Goal: Information Seeking & Learning: Learn about a topic

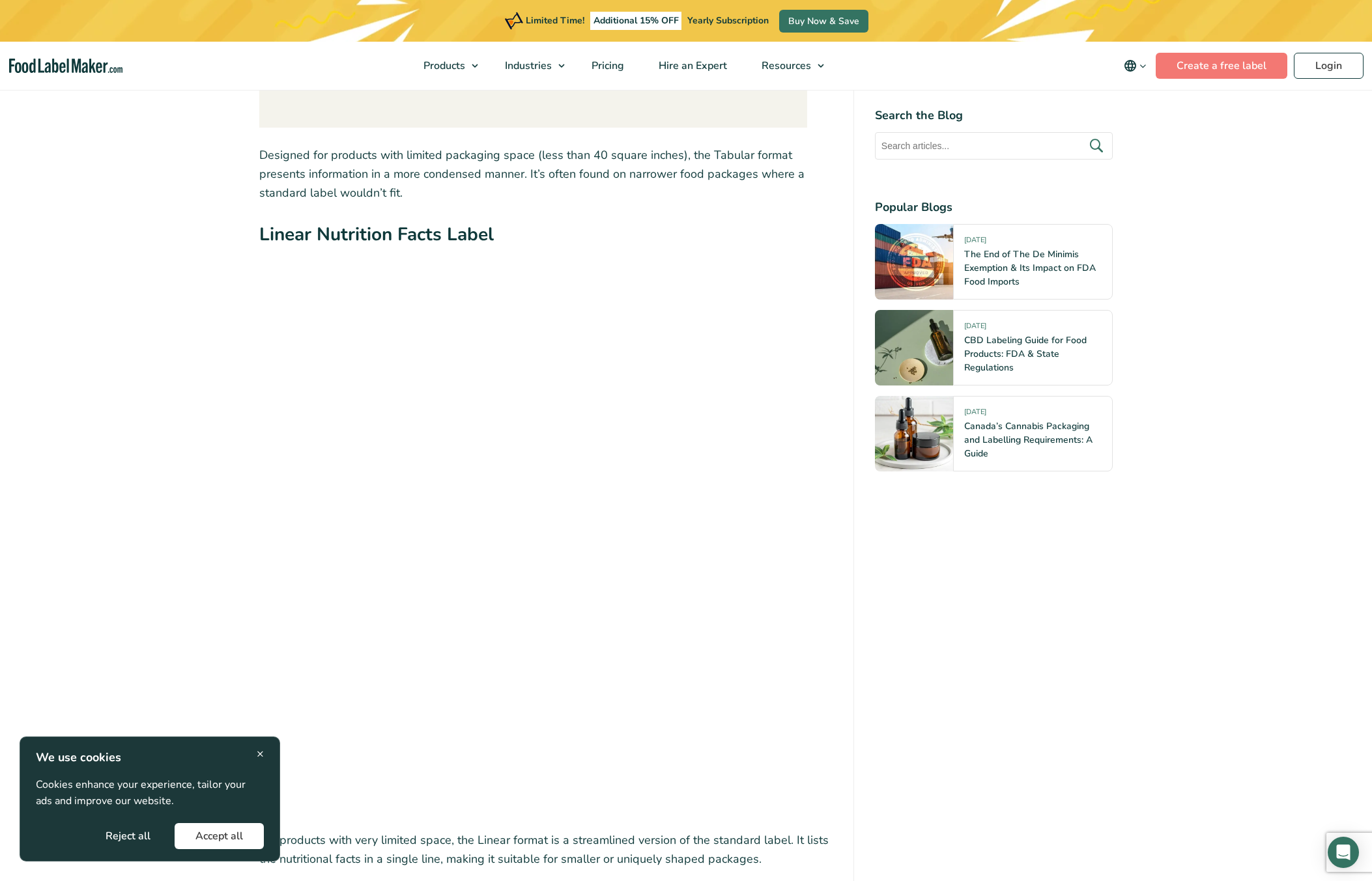
scroll to position [3636, 0]
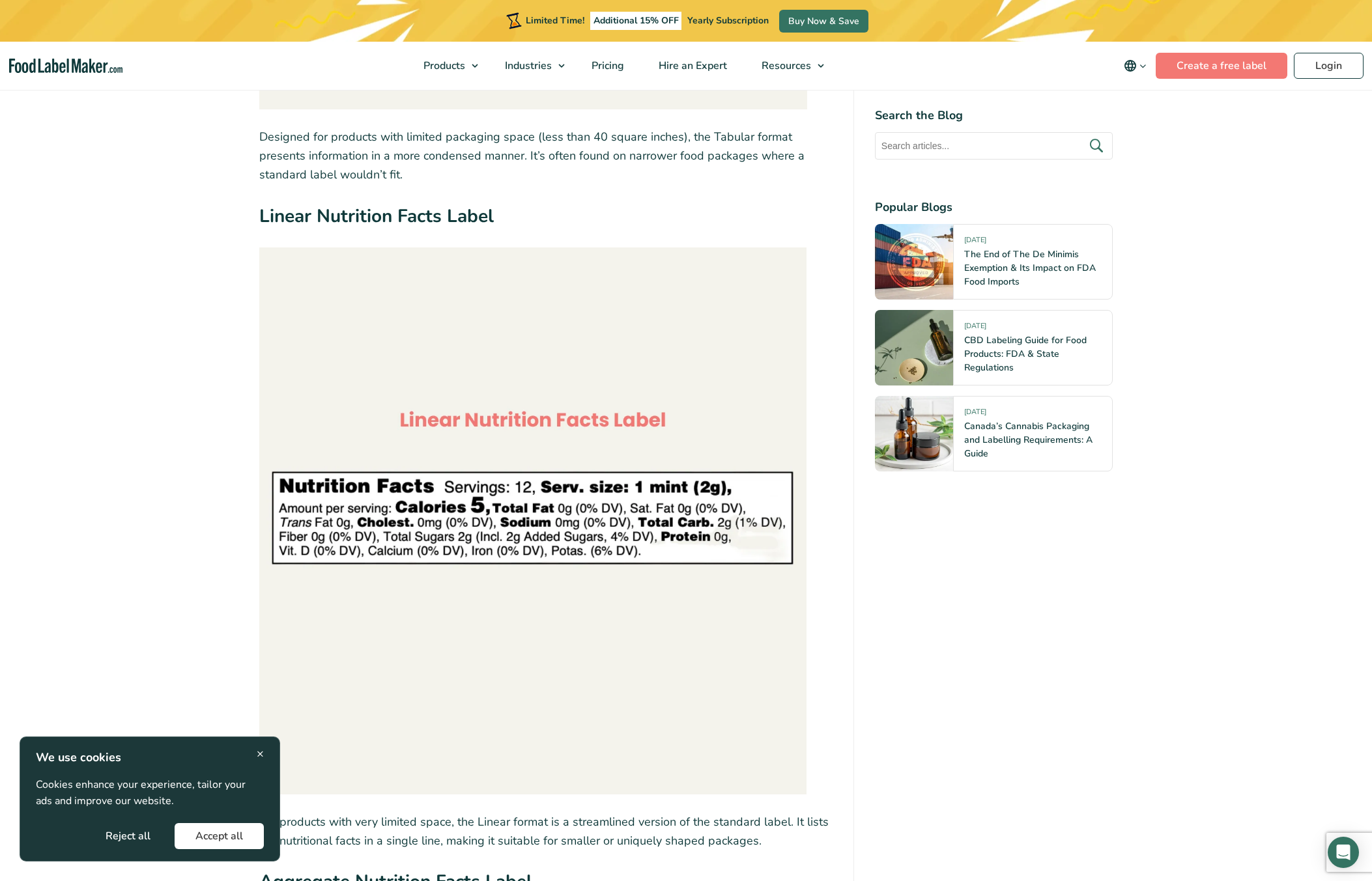
click at [658, 551] on img at bounding box center [533, 521] width 548 height 547
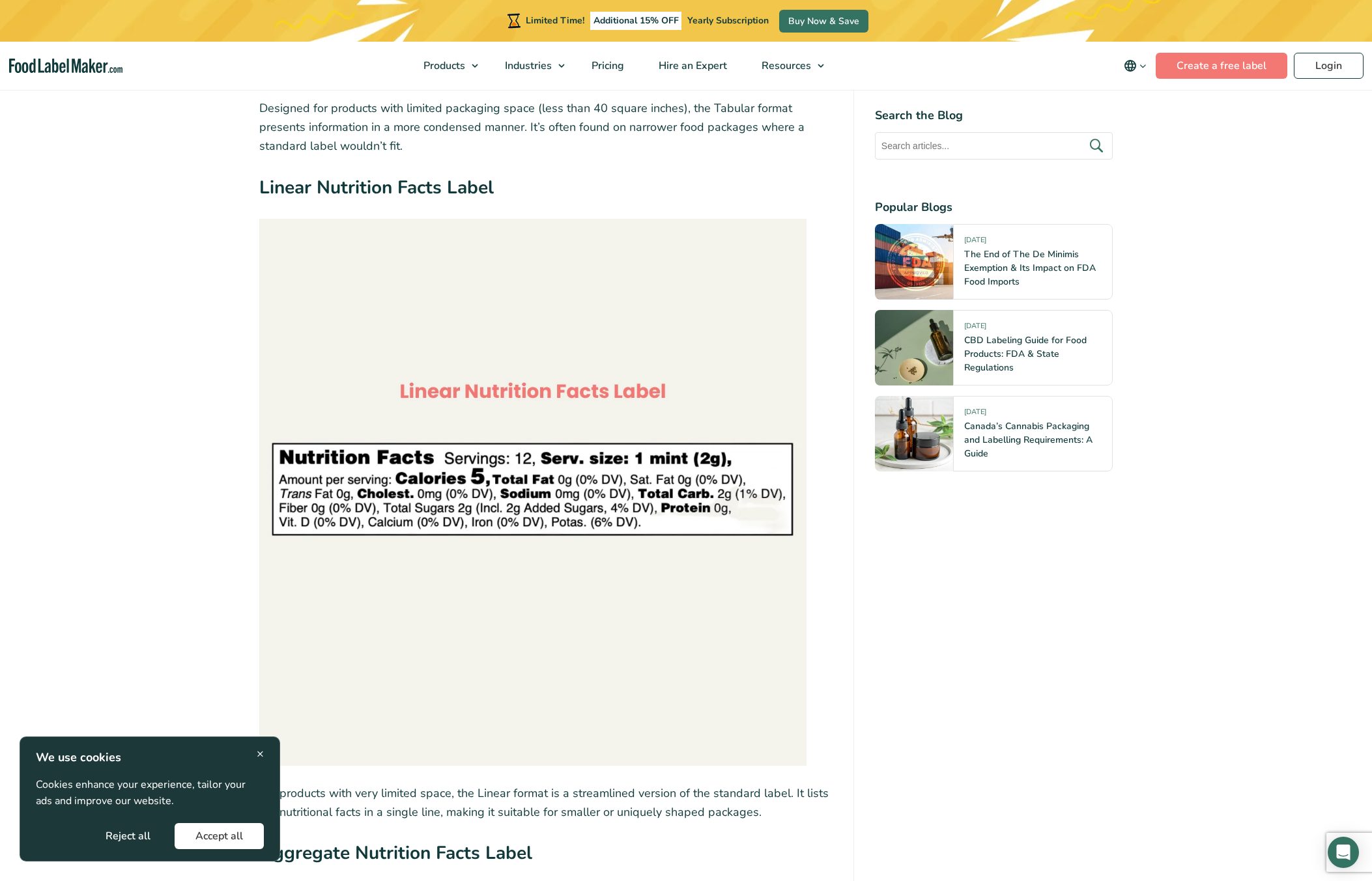
scroll to position [3663, 0]
click at [289, 459] on img at bounding box center [533, 493] width 548 height 547
click at [641, 501] on img at bounding box center [533, 493] width 548 height 547
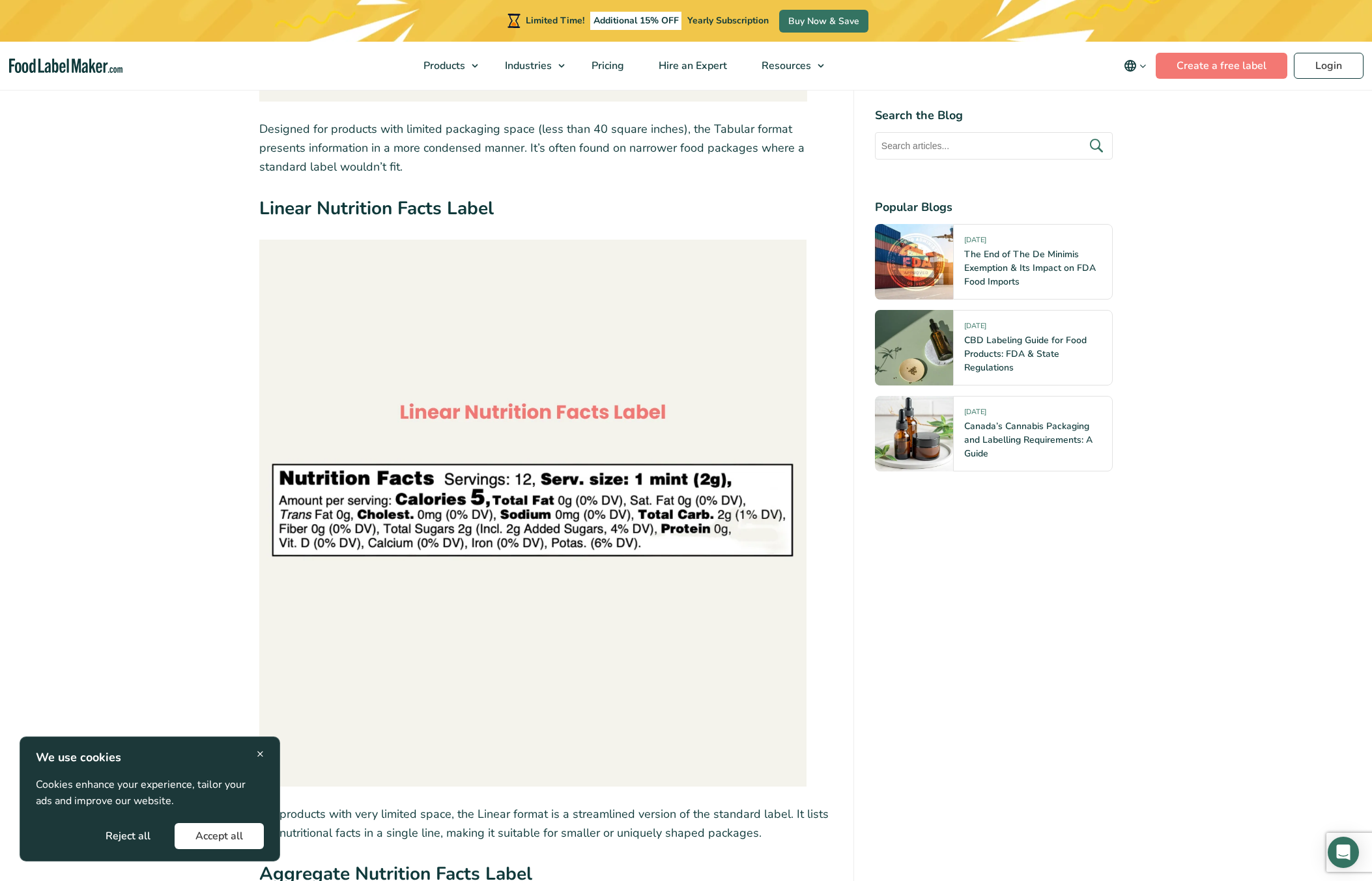
scroll to position [3638, 0]
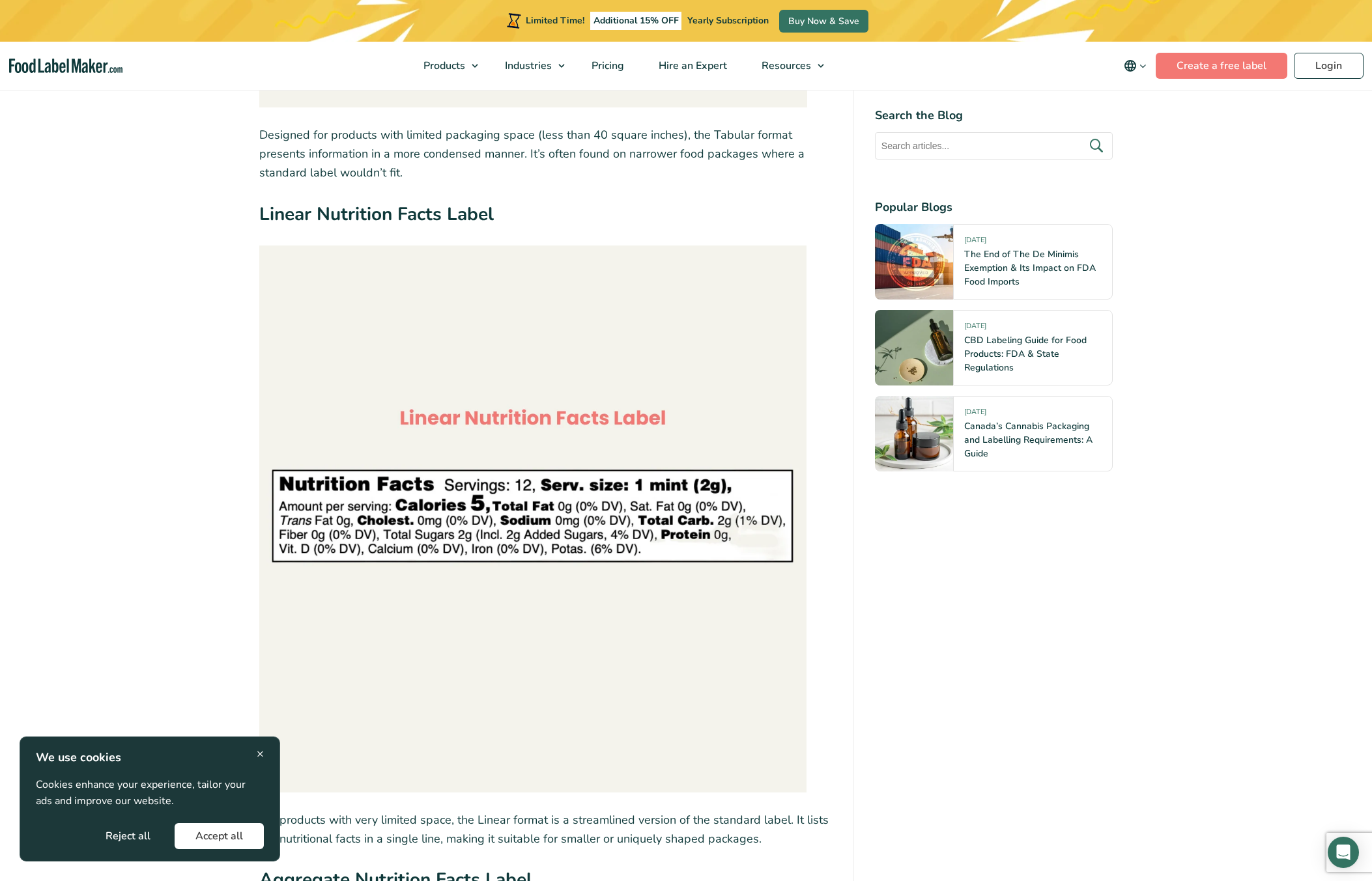
click at [283, 485] on img at bounding box center [533, 519] width 548 height 547
drag, startPoint x: 283, startPoint y: 485, endPoint x: 564, endPoint y: 536, distance: 285.6
click at [564, 536] on img at bounding box center [533, 519] width 548 height 547
drag, startPoint x: 258, startPoint y: 212, endPoint x: 531, endPoint y: 224, distance: 273.3
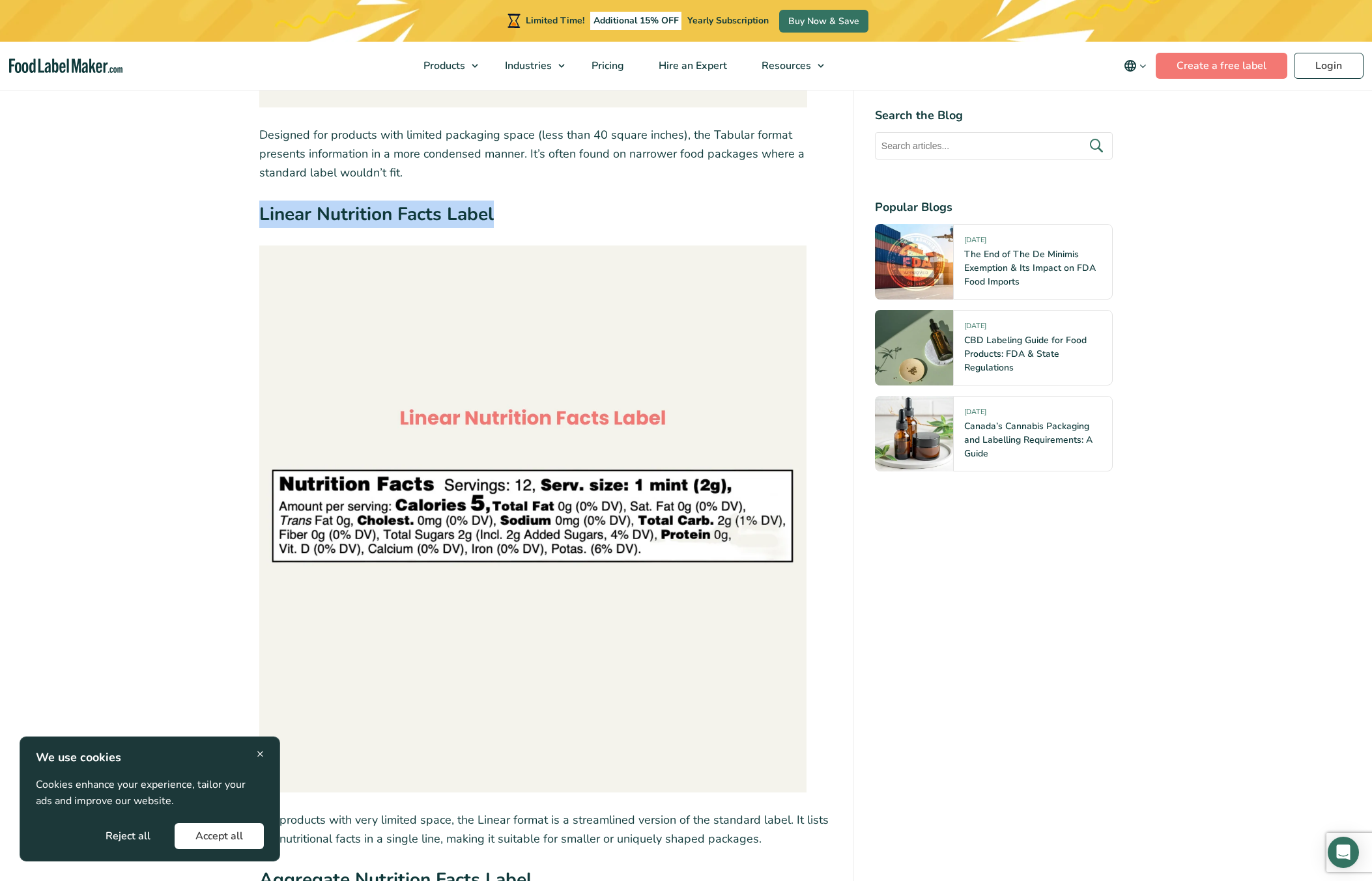
copy strong "Linear Nutrition Facts Label"
click at [1216, 308] on article "[DATE] FDA Nutrition Label Templates: US Nutrition Fact Labels Written by [PERS…" at bounding box center [686, 796] width 1372 height 8593
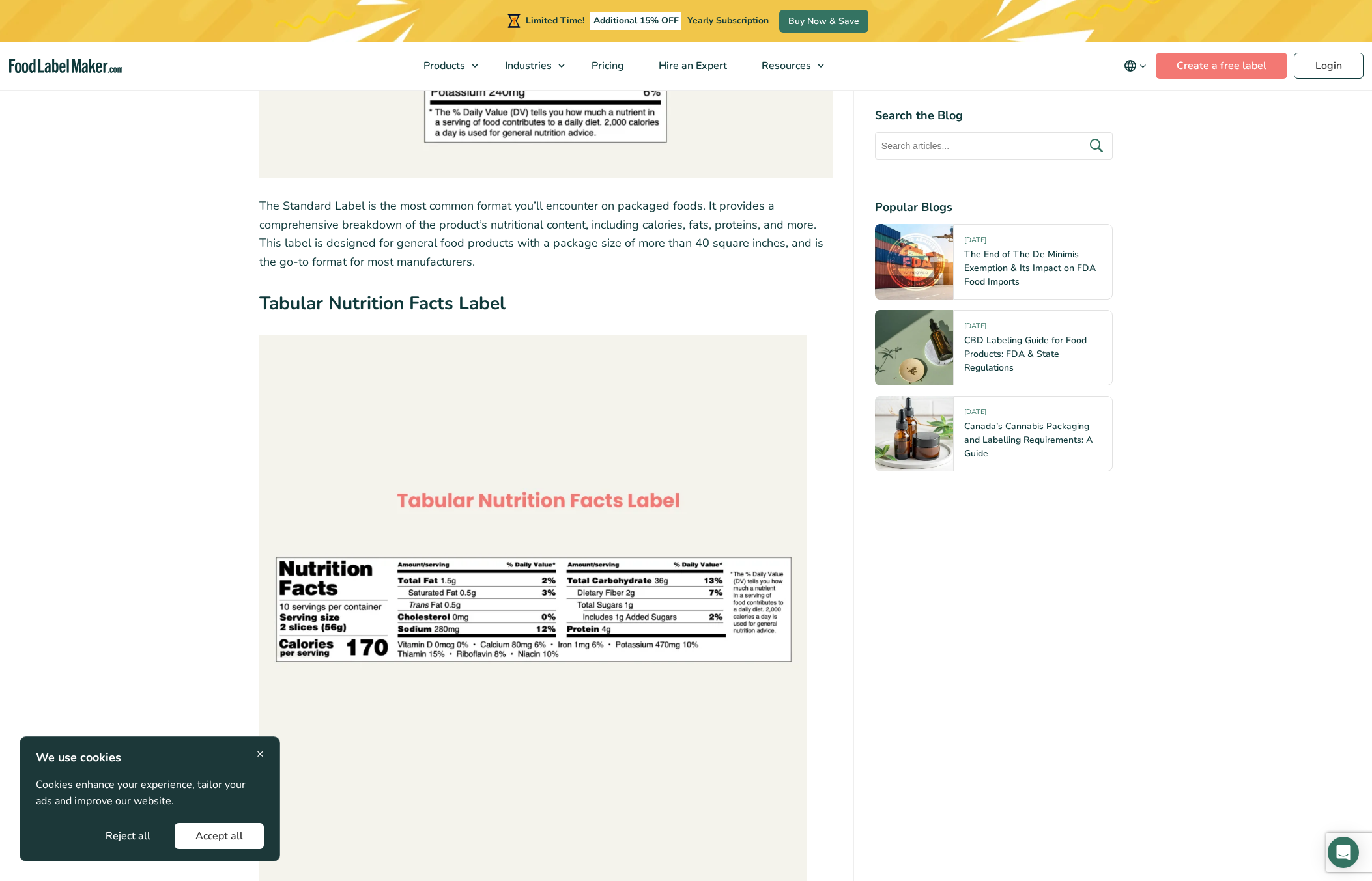
scroll to position [2869, 0]
